Goal: Find specific page/section

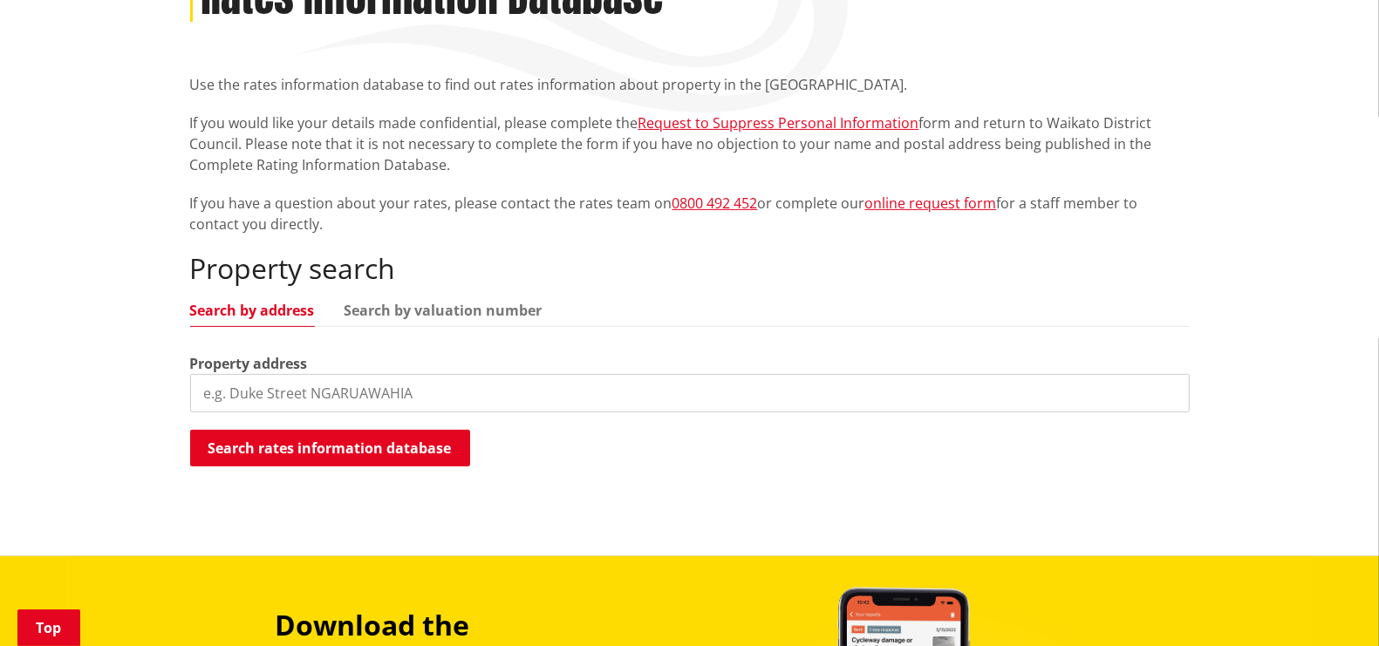
scroll to position [327, 0]
click at [416, 404] on input "search" at bounding box center [689, 393] width 999 height 38
type input "156 morrison"
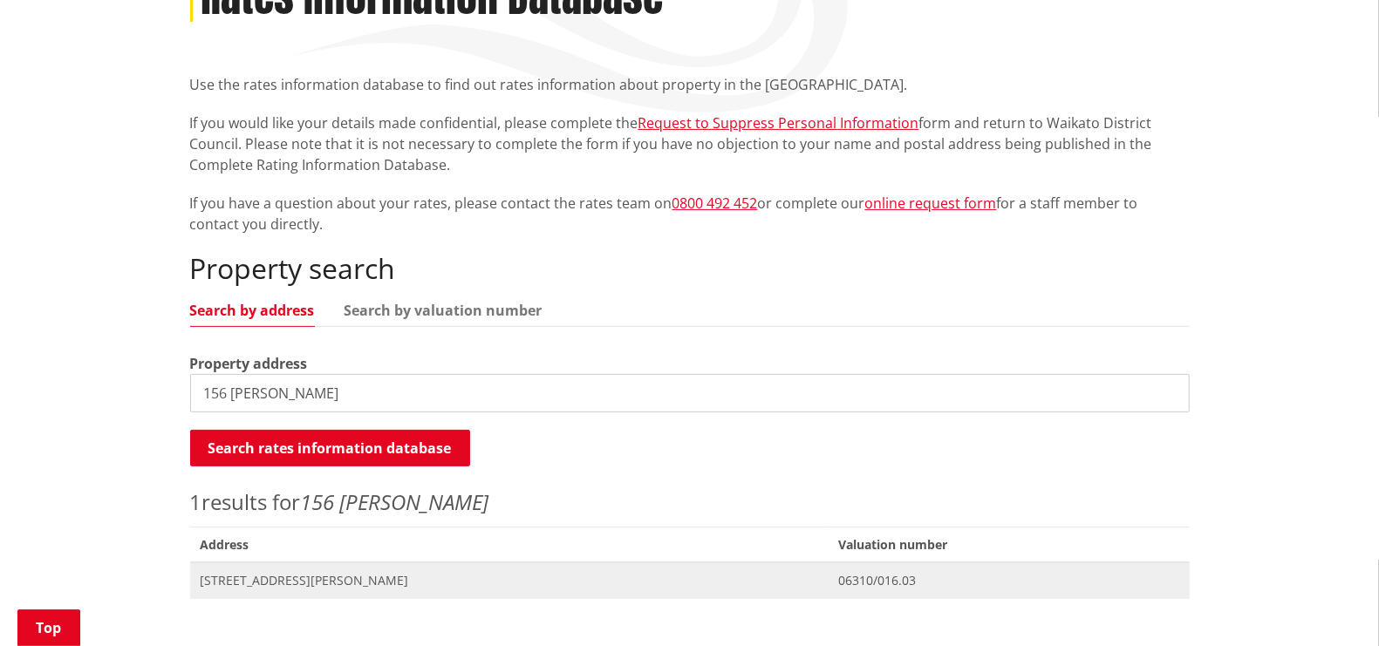
click at [258, 581] on span "156 Morrison Road TUAKAU" at bounding box center [509, 580] width 617 height 17
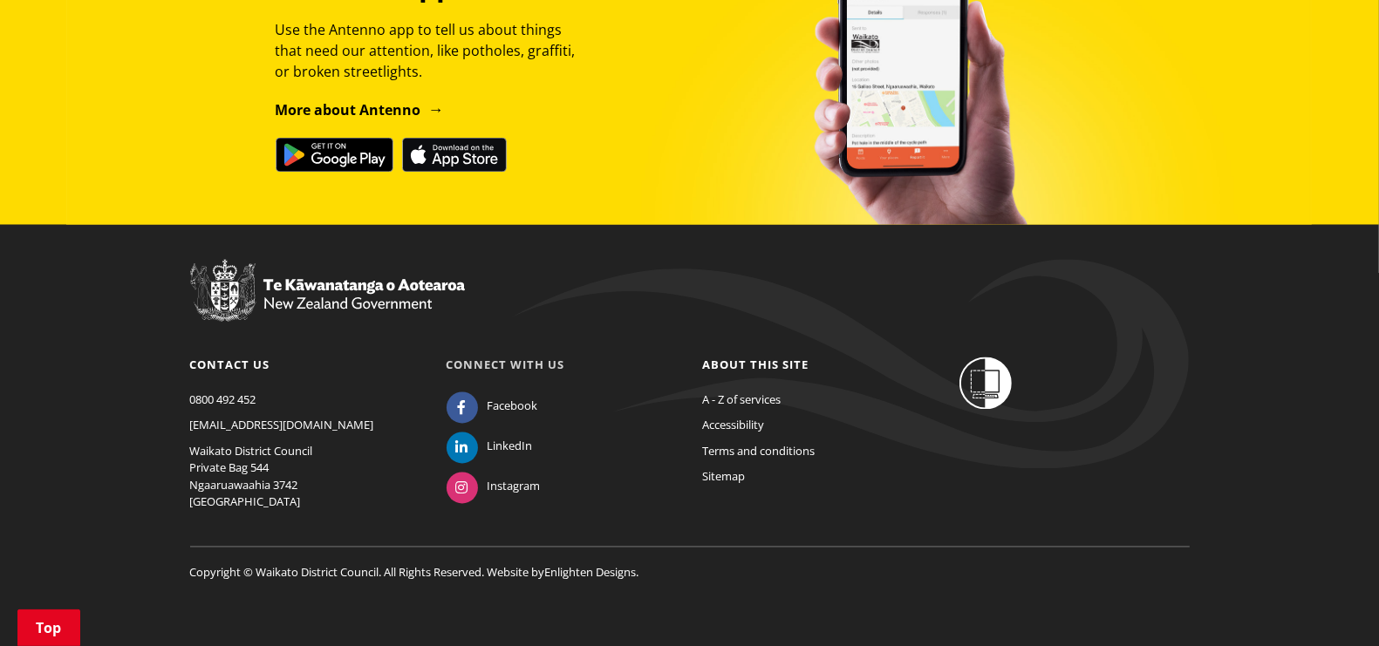
scroll to position [2611, 0]
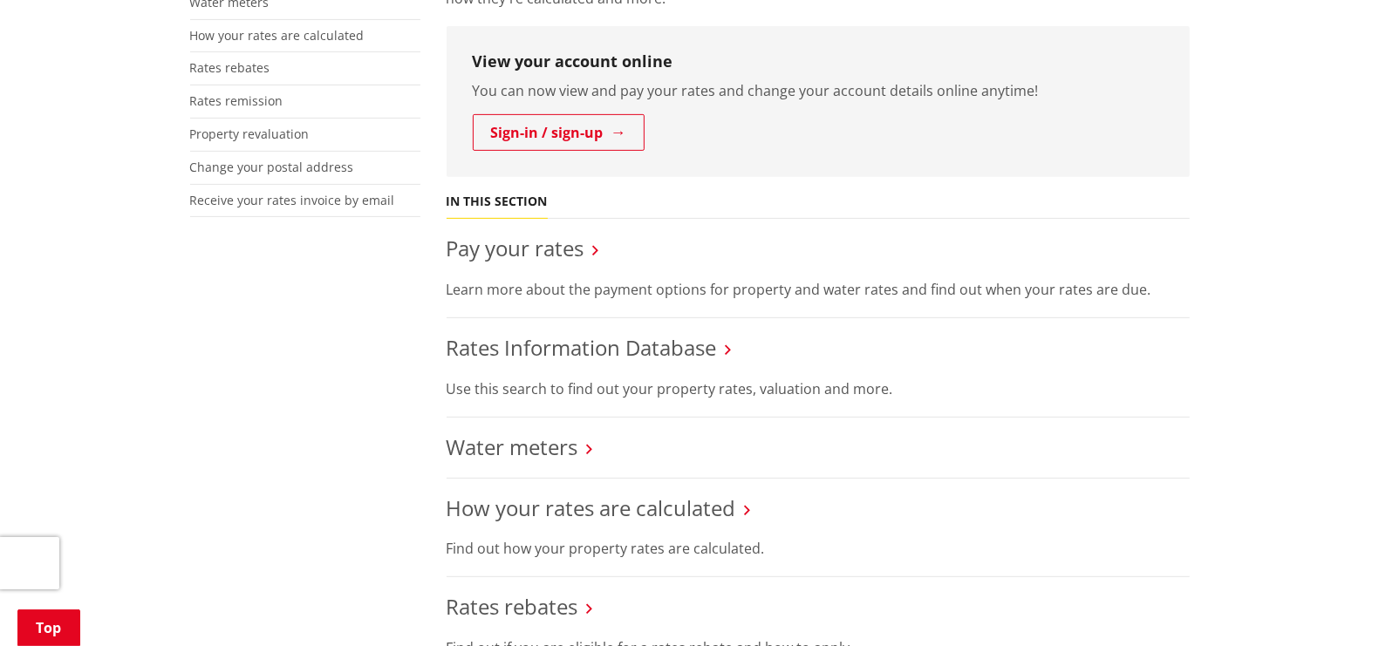
scroll to position [654, 0]
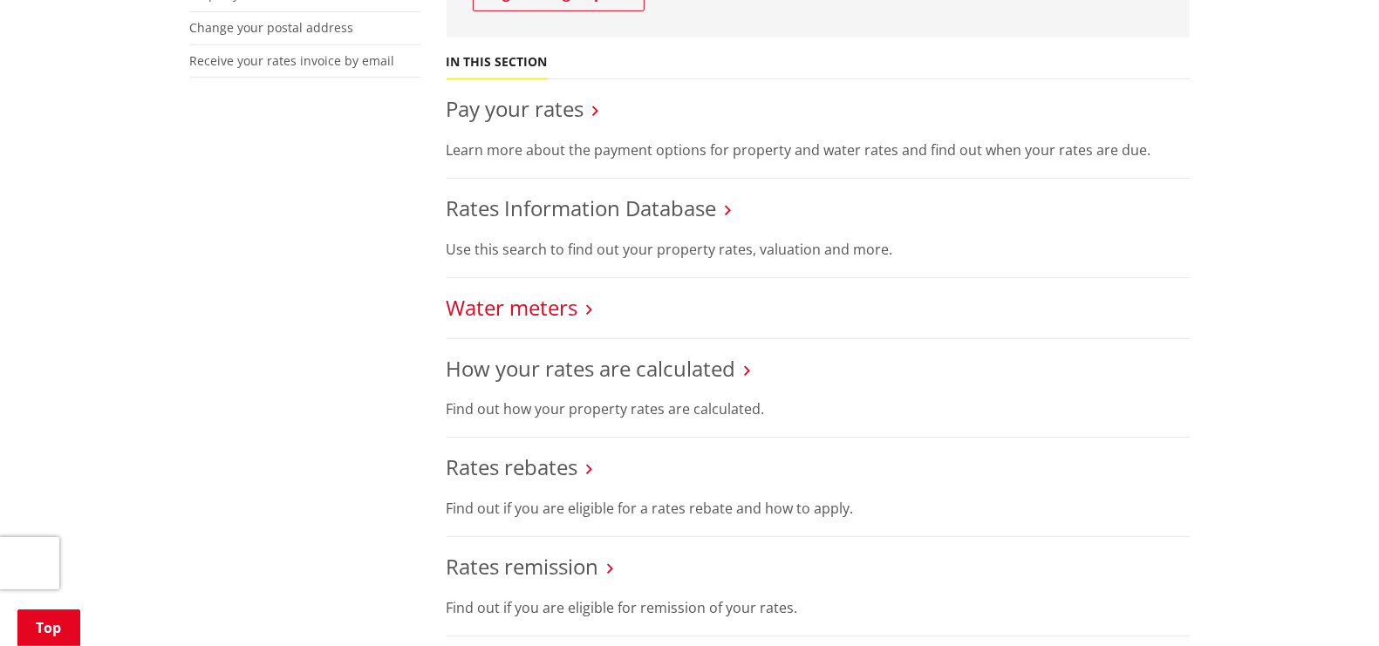
click at [534, 308] on link "Water meters" at bounding box center [513, 307] width 132 height 29
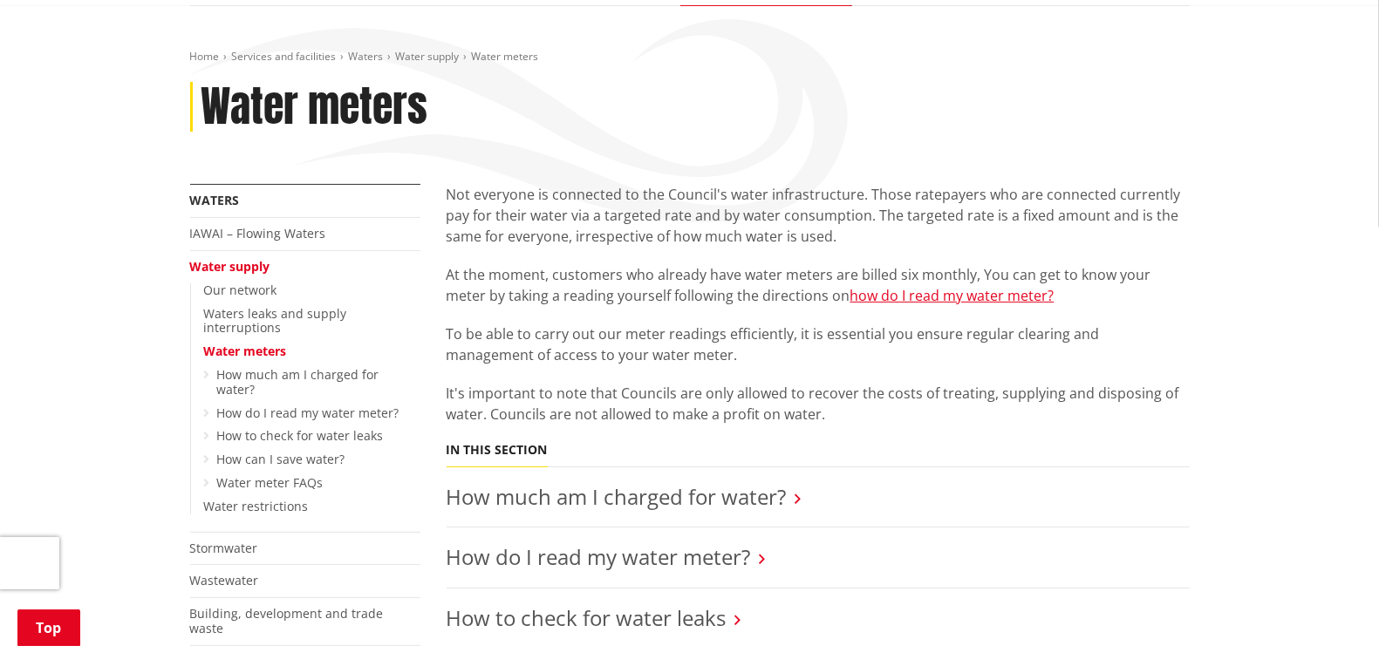
scroll to position [435, 0]
